Goal: Task Accomplishment & Management: Manage account settings

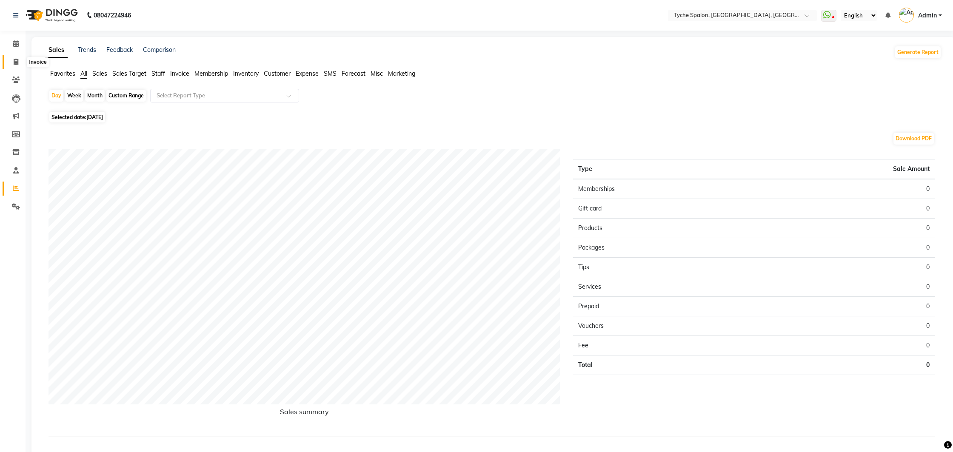
click at [16, 65] on span at bounding box center [16, 62] width 15 height 10
select select "service"
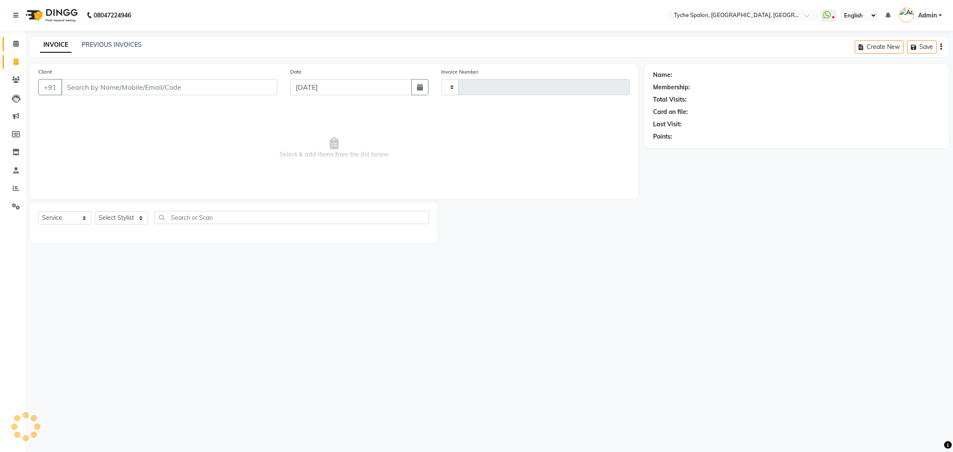
type input "0963"
select select "6320"
click at [17, 46] on icon at bounding box center [16, 43] width 6 height 6
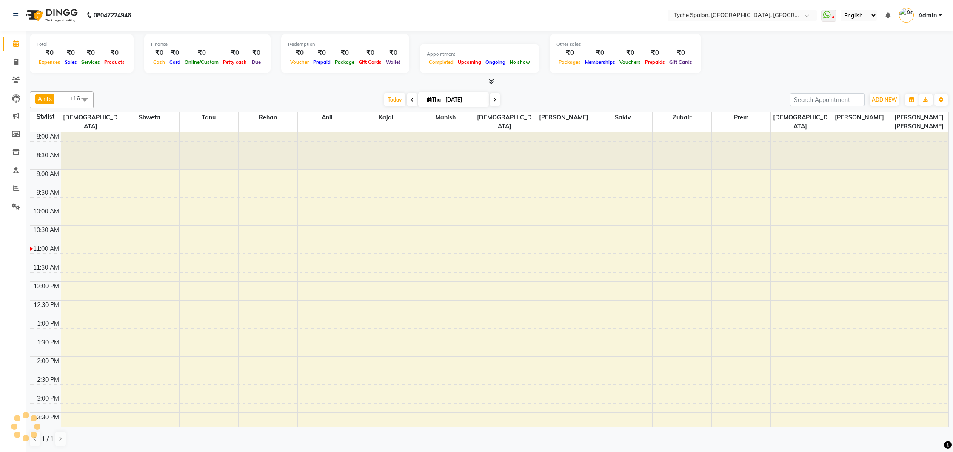
scroll to position [113, 0]
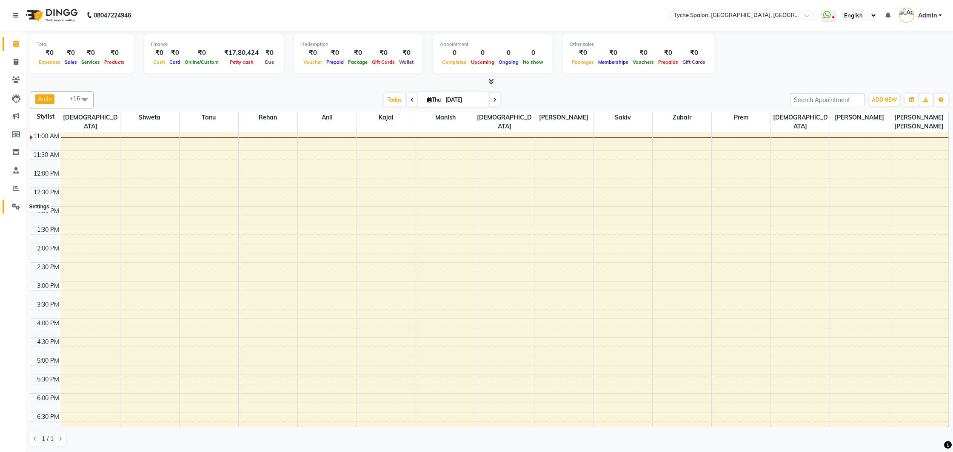
click at [14, 208] on icon at bounding box center [16, 206] width 8 height 6
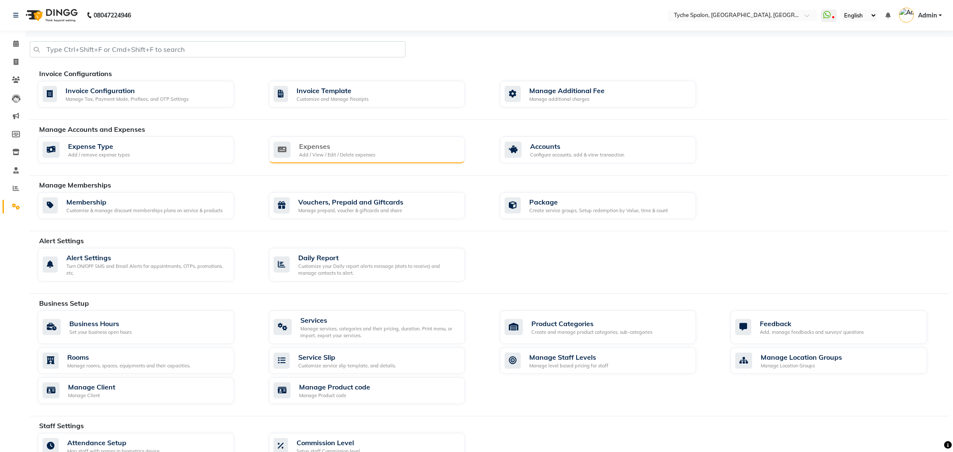
click at [351, 151] on div "Add / View / Edit / Delete expenses" at bounding box center [337, 154] width 76 height 7
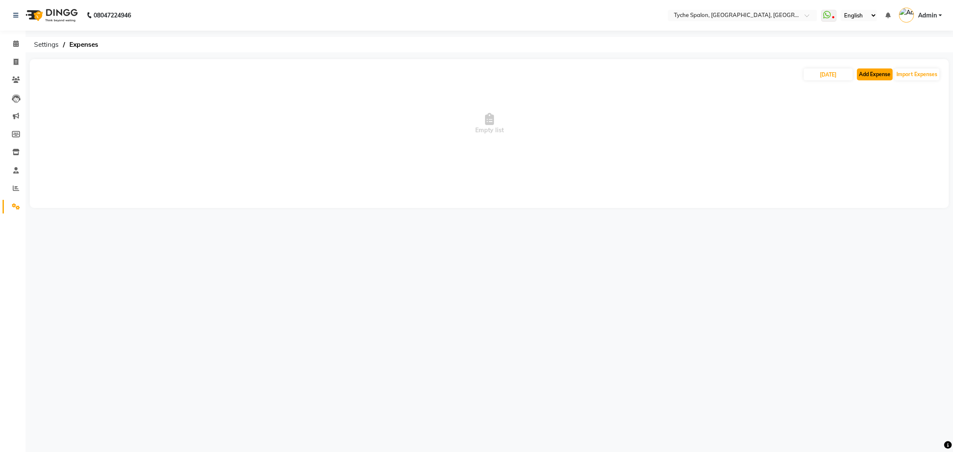
click at [874, 77] on button "Add Expense" at bounding box center [875, 74] width 36 height 12
select select "1"
select select "5315"
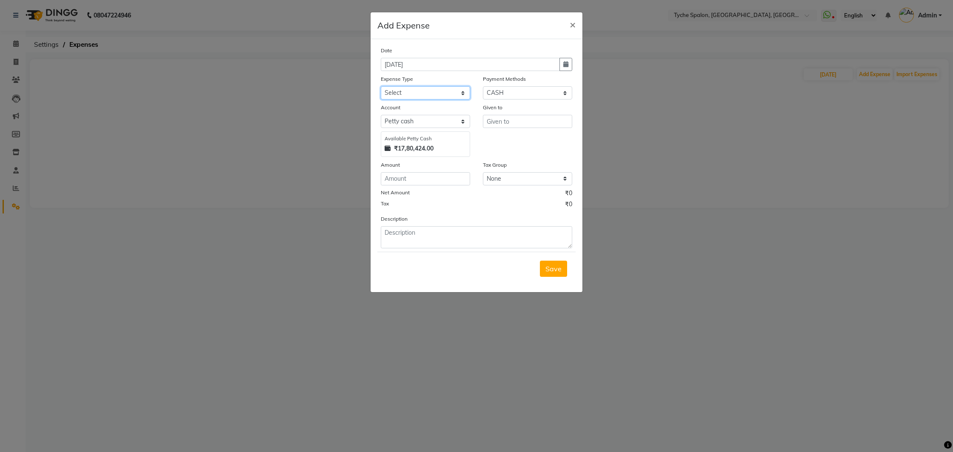
click at [409, 91] on select "Select Advance Salary Bank charges Car maintenance Cash transfer to bank Cash t…" at bounding box center [425, 92] width 89 height 13
select select "10"
click at [381, 86] on select "Select Advance Salary Bank charges Car maintenance Cash transfer to bank Cash t…" at bounding box center [425, 92] width 89 height 13
click at [528, 119] on input "text" at bounding box center [527, 121] width 89 height 13
type input "P"
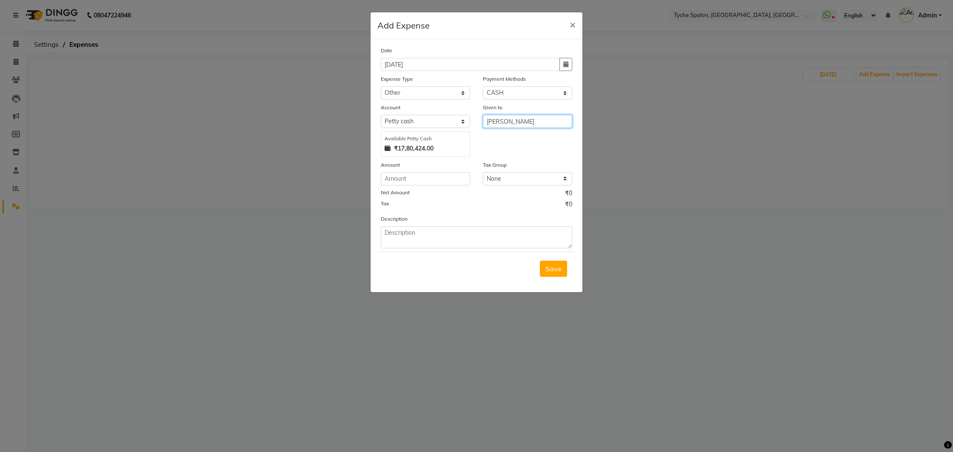
type input "[PERSON_NAME]"
click at [442, 180] on input "number" at bounding box center [425, 178] width 89 height 13
type input "40"
click at [420, 240] on textarea at bounding box center [476, 237] width 191 height 22
type textarea "Laddoo for prasad"
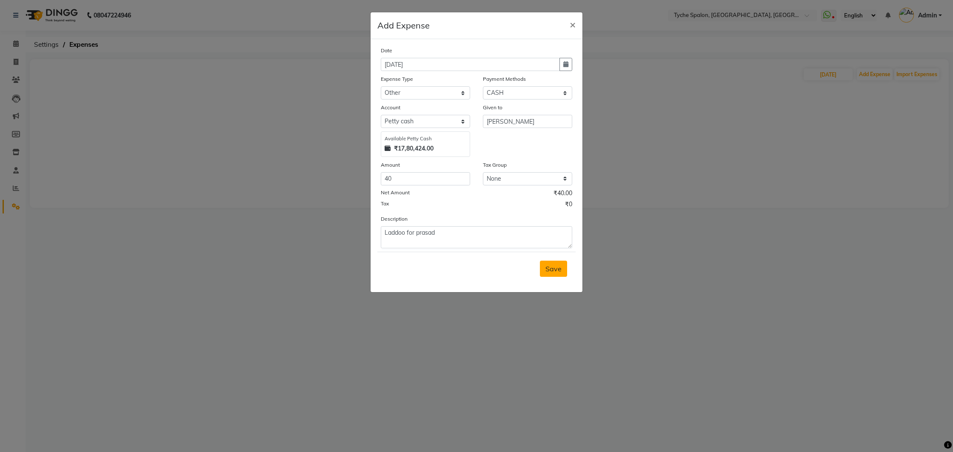
click at [550, 267] on span "Save" at bounding box center [553, 269] width 16 height 9
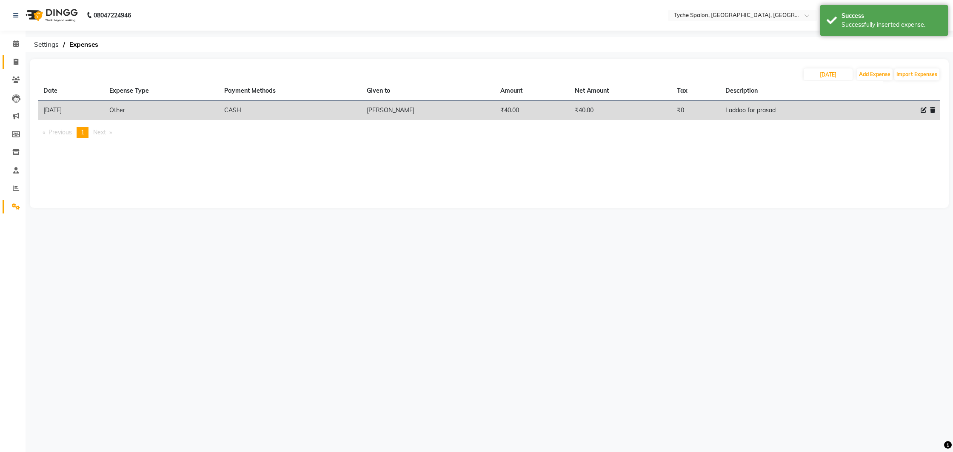
drag, startPoint x: 11, startPoint y: 54, endPoint x: 14, endPoint y: 62, distance: 8.6
click at [13, 60] on li "Invoice" at bounding box center [13, 62] width 26 height 18
click at [14, 62] on icon at bounding box center [16, 62] width 5 height 6
select select "service"
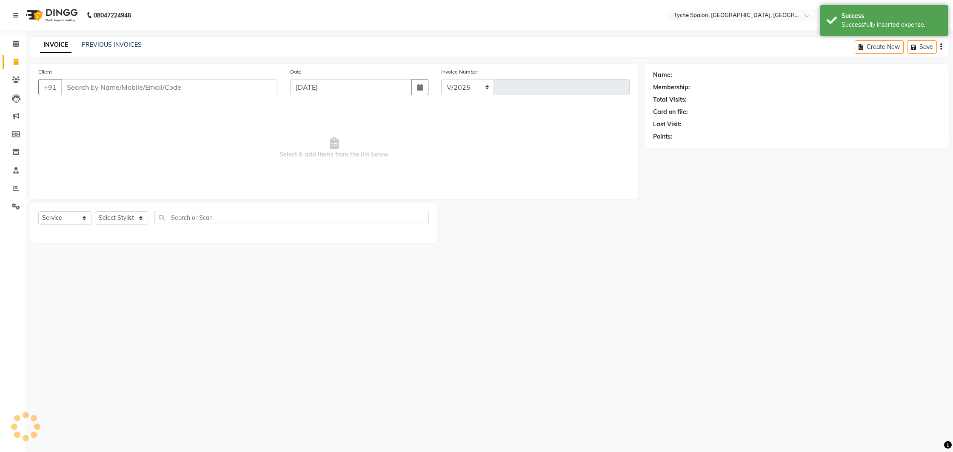
select select "6320"
type input "0963"
